Goal: Browse casually

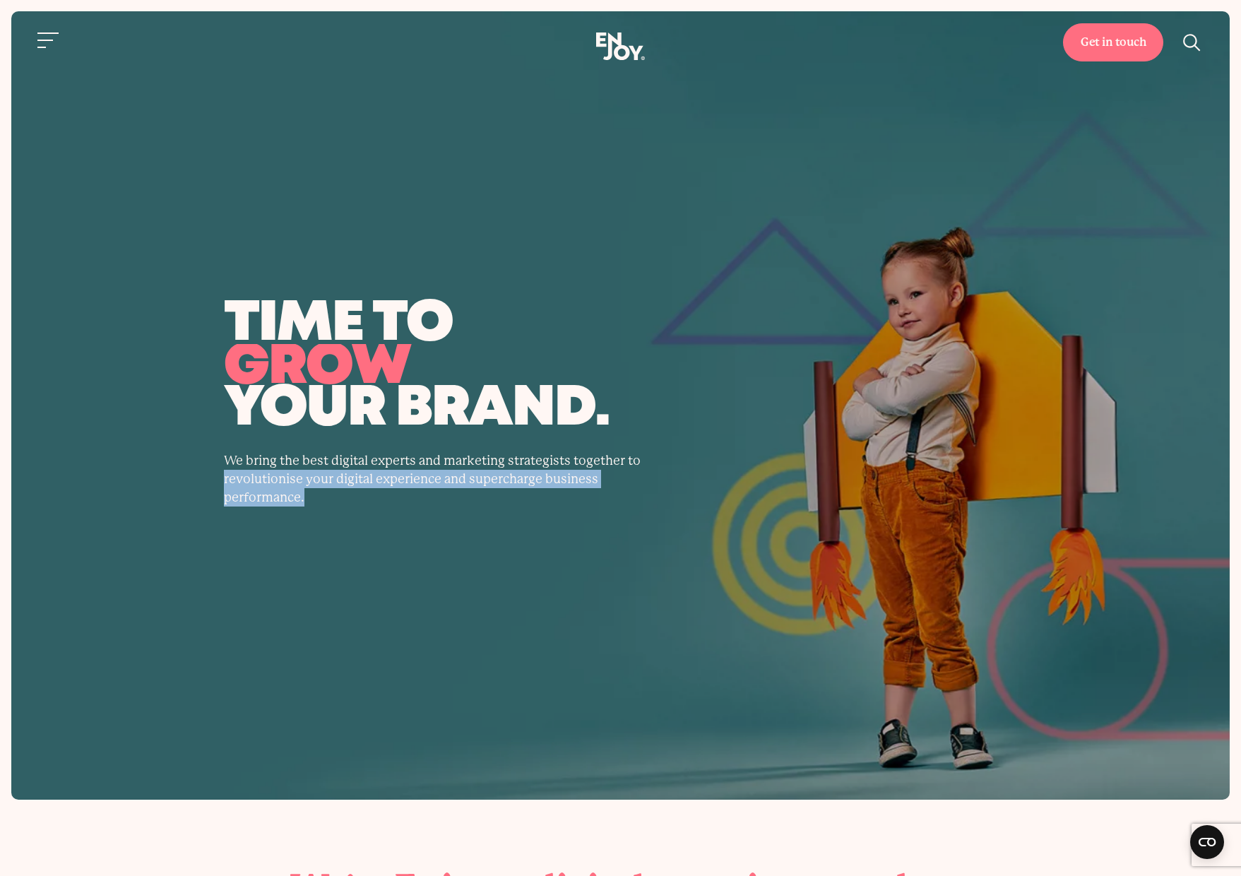
drag, startPoint x: 398, startPoint y: 527, endPoint x: 203, endPoint y: 472, distance: 203.0
click at [203, 472] on div "time to transform enjoy grow your brand. We bring the best digital experts and …" at bounding box center [620, 405] width 1218 height 788
click at [203, 472] on div "time to transform enjoy grow your brand. We bring the best digital experts and …" at bounding box center [621, 405] width 862 height 201
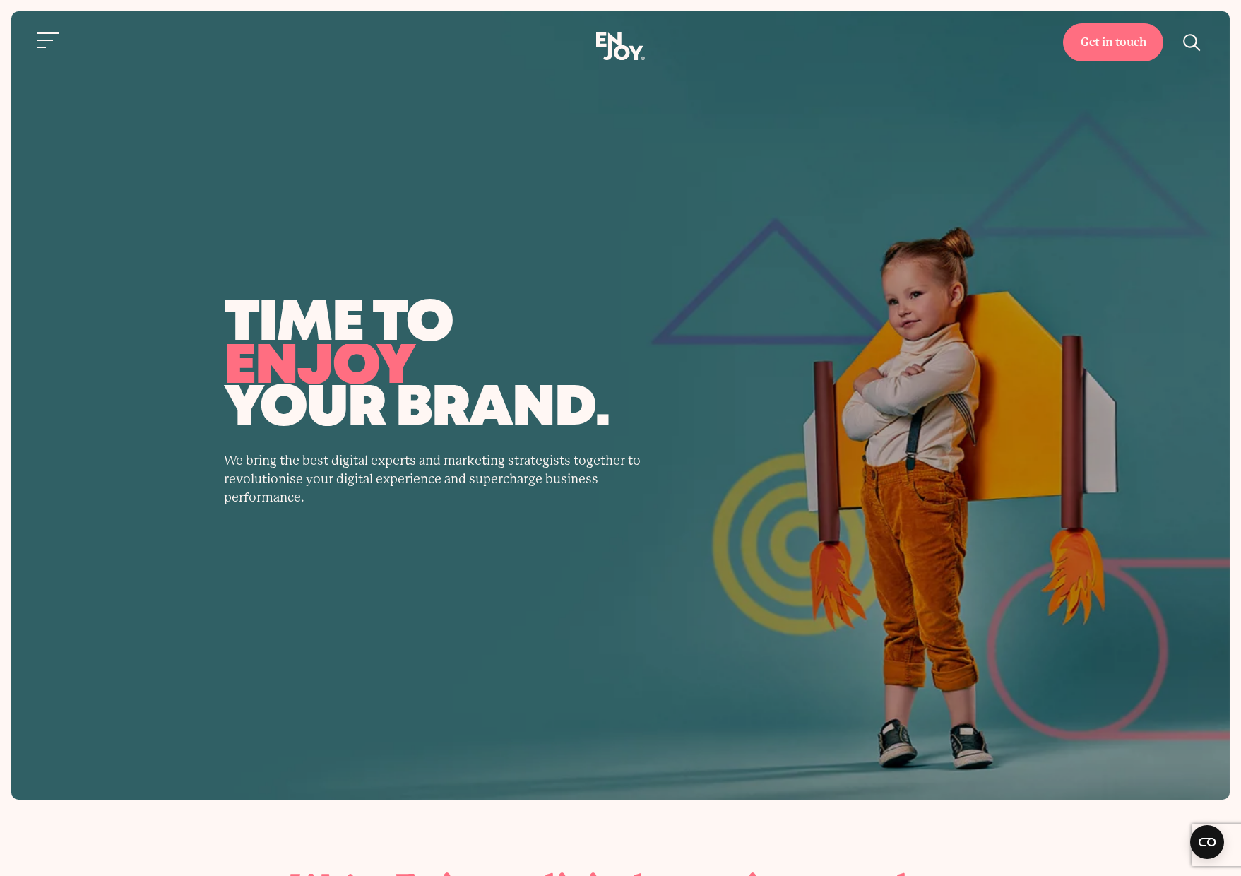
drag, startPoint x: 1133, startPoint y: 583, endPoint x: 1160, endPoint y: 642, distance: 65.1
click at [1160, 641] on div "time to transform enjoy grow your brand. We bring the best digital experts and …" at bounding box center [620, 405] width 1218 height 788
click at [728, 612] on div "time to transform enjoy grow your brand. We bring the best digital experts and …" at bounding box center [620, 405] width 1218 height 788
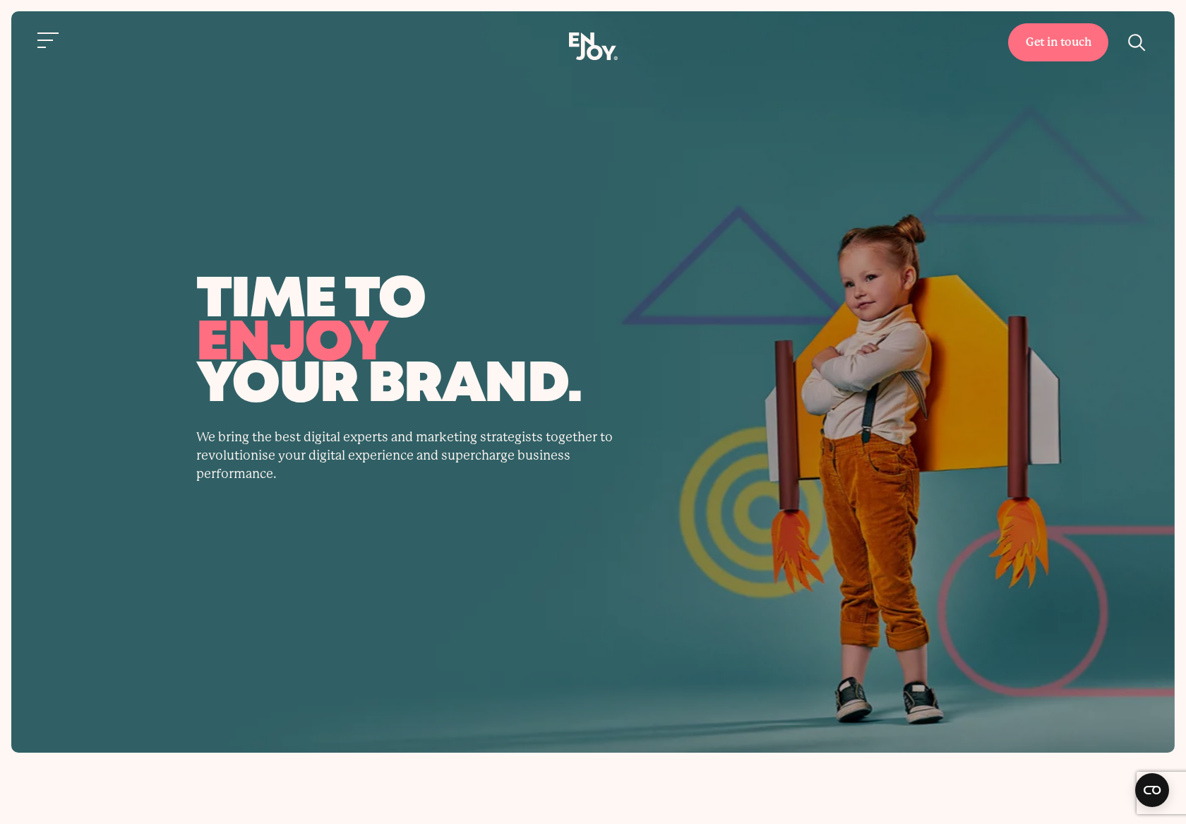
drag, startPoint x: 227, startPoint y: 333, endPoint x: 352, endPoint y: 399, distance: 141.5
click at [352, 399] on h1 "time to transform enjoy grow your brand." at bounding box center [593, 344] width 794 height 124
click at [366, 492] on div "time to transform enjoy grow your brand. We bring the best digital experts and …" at bounding box center [593, 382] width 1164 height 742
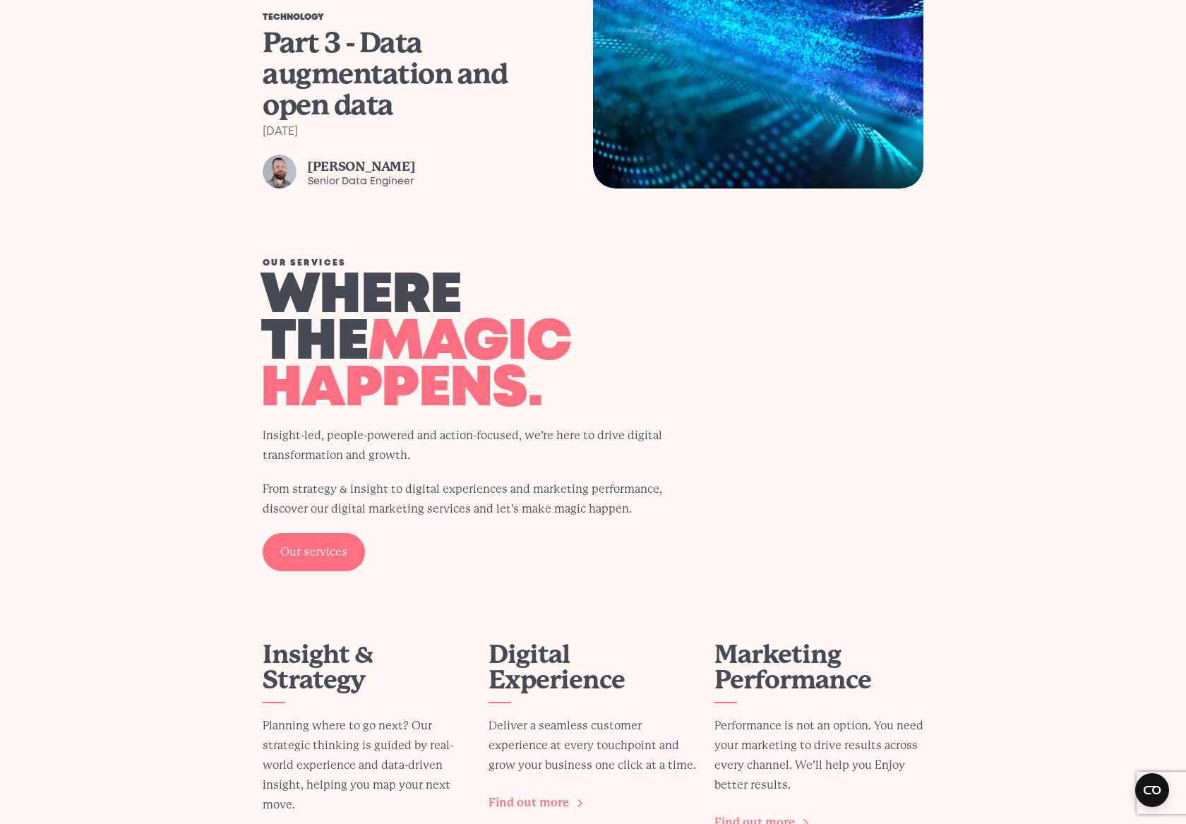
scroll to position [1694, 0]
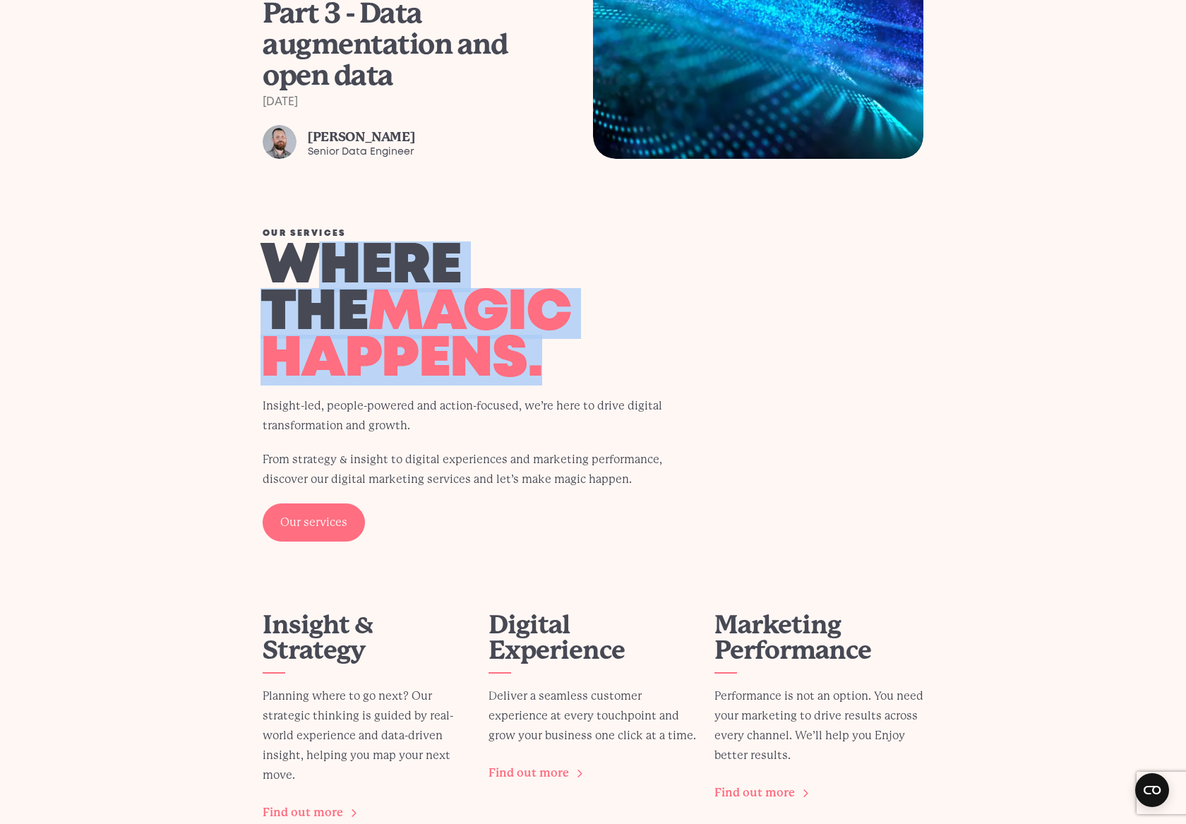
drag, startPoint x: 303, startPoint y: 280, endPoint x: 581, endPoint y: 377, distance: 294.8
click at [581, 377] on h2 "Where the magic happens." at bounding box center [483, 314] width 445 height 140
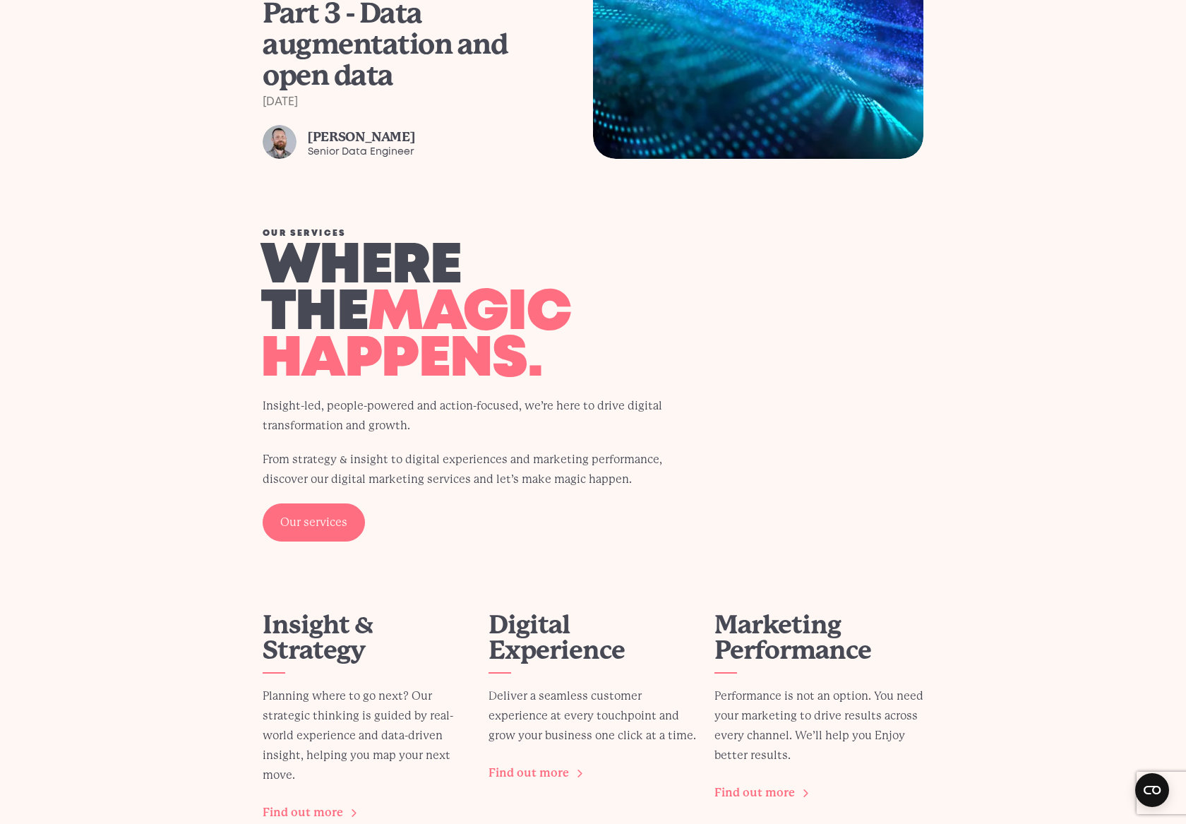
drag, startPoint x: 599, startPoint y: 386, endPoint x: 609, endPoint y: 388, distance: 10.7
click at [599, 387] on div "Our services Where the magic happens. Insight-led, people-powered and action-fo…" at bounding box center [484, 386] width 443 height 312
click at [634, 400] on p "Insight-led, people-powered and action-focused, we’re here to drive digital tra…" at bounding box center [484, 416] width 443 height 40
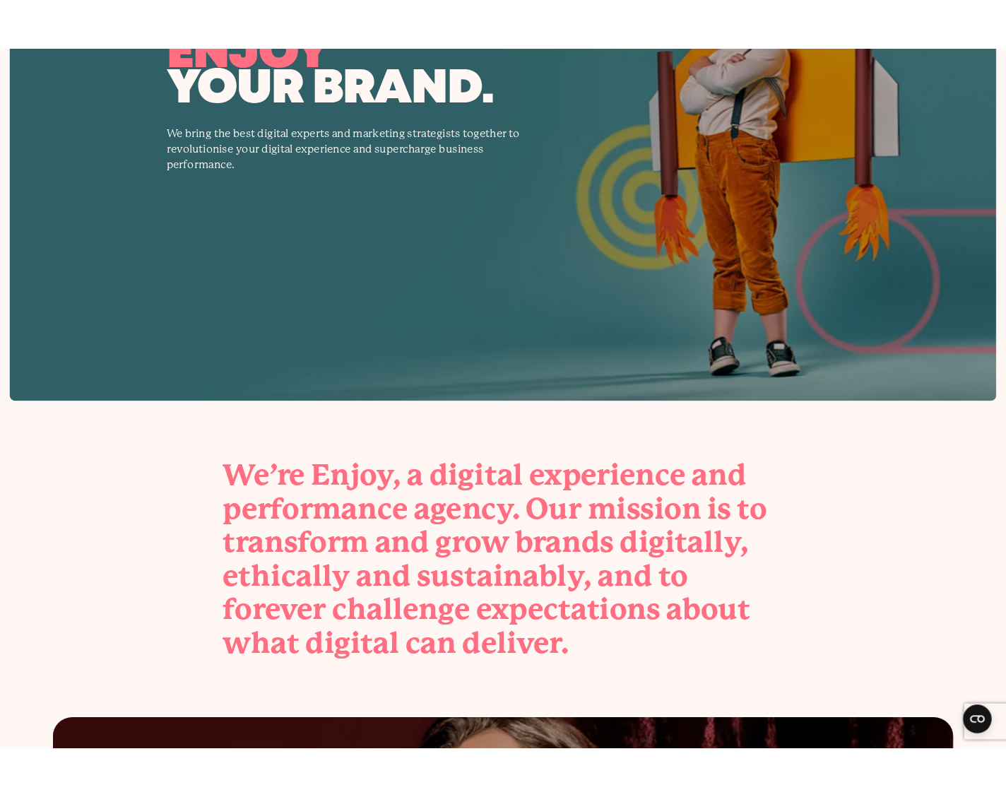
scroll to position [0, 0]
